Goal: Obtain resource: Obtain resource

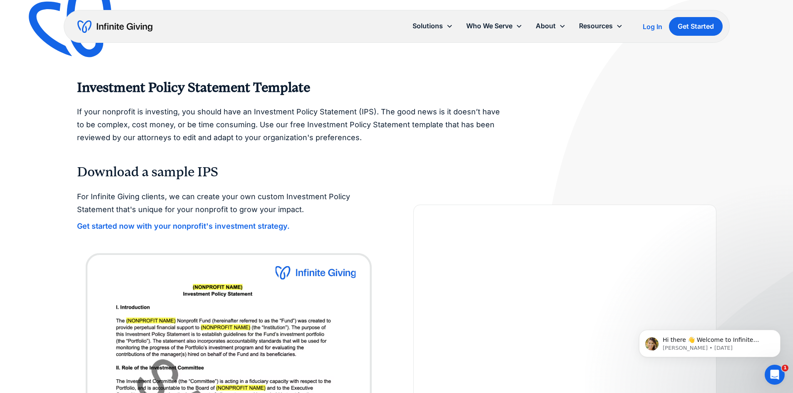
click at [189, 228] on strong "Get started now with your nonprofit's investment strategy." at bounding box center [183, 226] width 213 height 9
